Goal: Find specific page/section: Find specific page/section

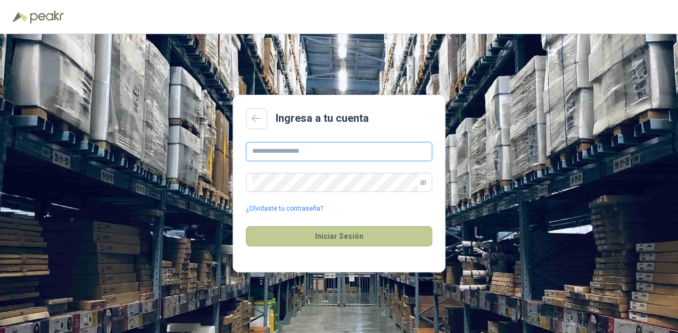
type input "**********"
click at [373, 243] on button "Iniciar Sesión" at bounding box center [339, 236] width 186 height 20
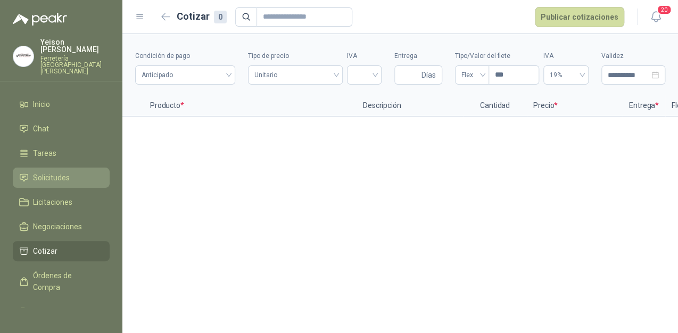
click at [57, 172] on span "Solicitudes" at bounding box center [51, 178] width 37 height 12
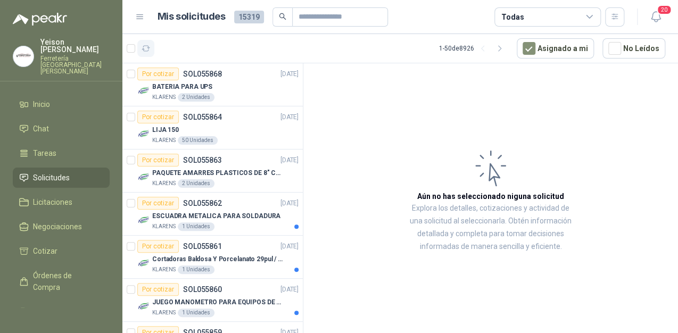
click at [149, 51] on icon "button" at bounding box center [146, 48] width 9 height 9
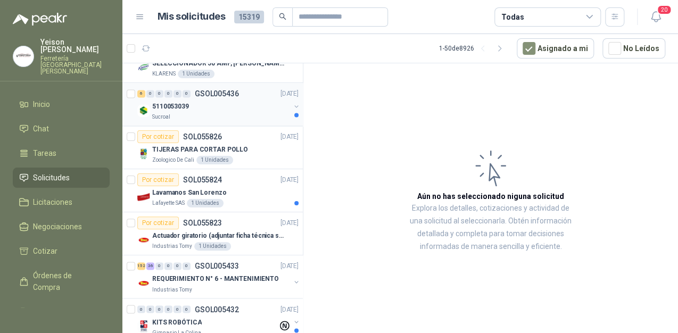
scroll to position [638, 0]
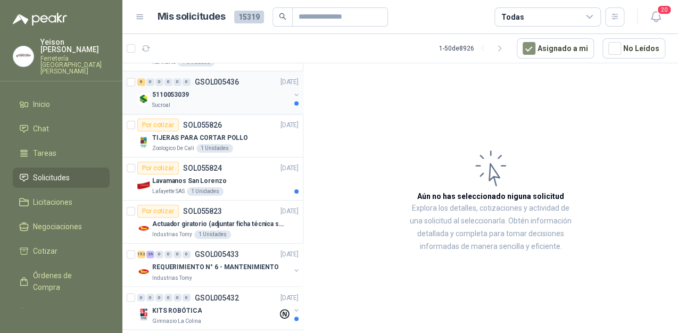
click at [230, 101] on div "Sucroal" at bounding box center [221, 105] width 138 height 9
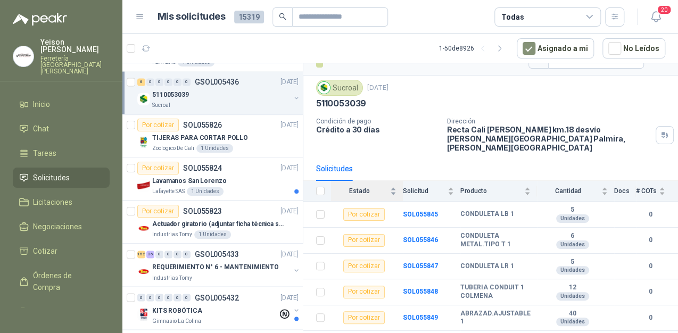
scroll to position [31, 0]
